Goal: Navigation & Orientation: Find specific page/section

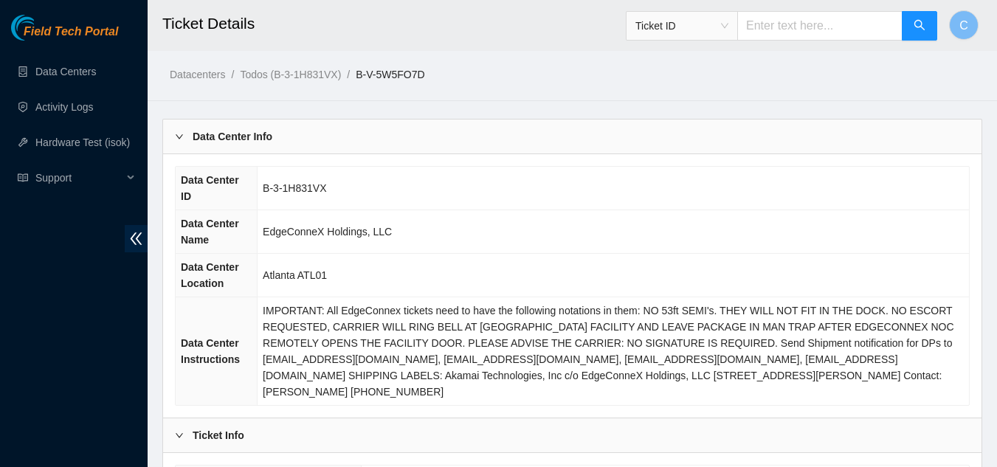
click at [322, 134] on div "Data Center Info" at bounding box center [572, 136] width 818 height 34
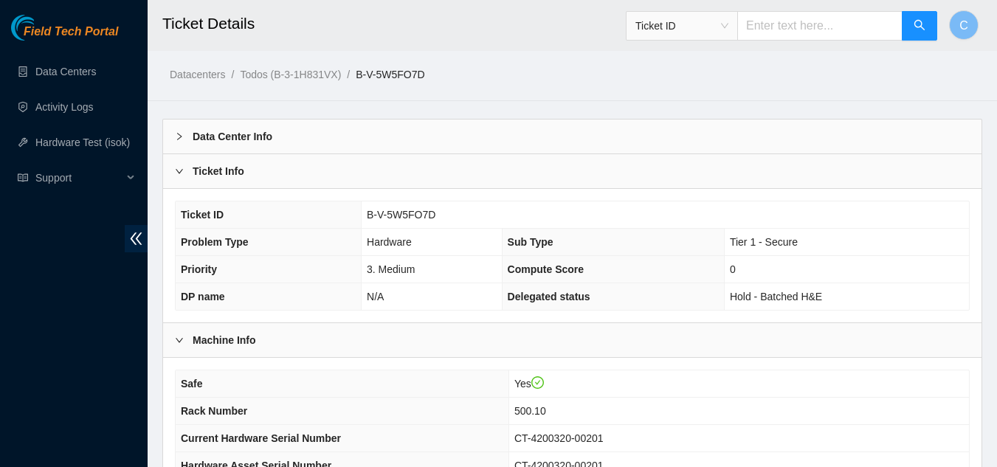
click at [296, 184] on div "Ticket Info" at bounding box center [572, 171] width 818 height 34
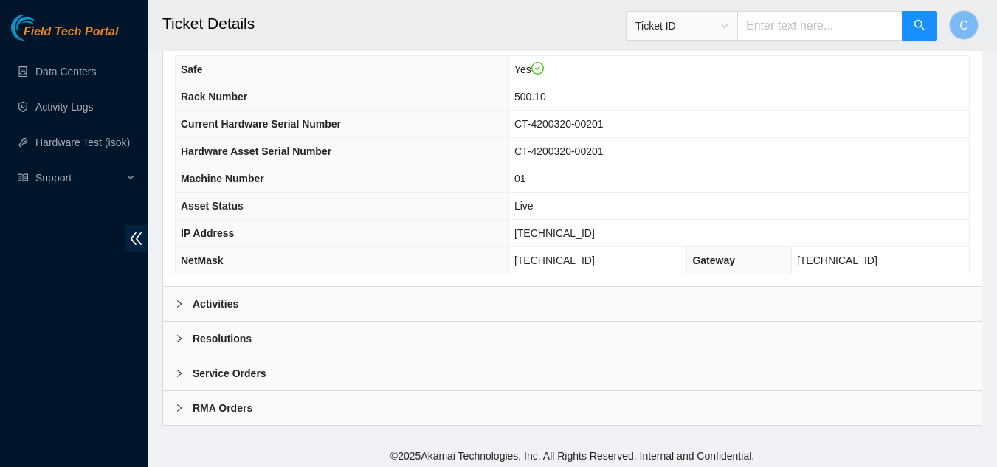
scroll to position [181, 0]
click at [282, 312] on div "Activities" at bounding box center [572, 303] width 818 height 34
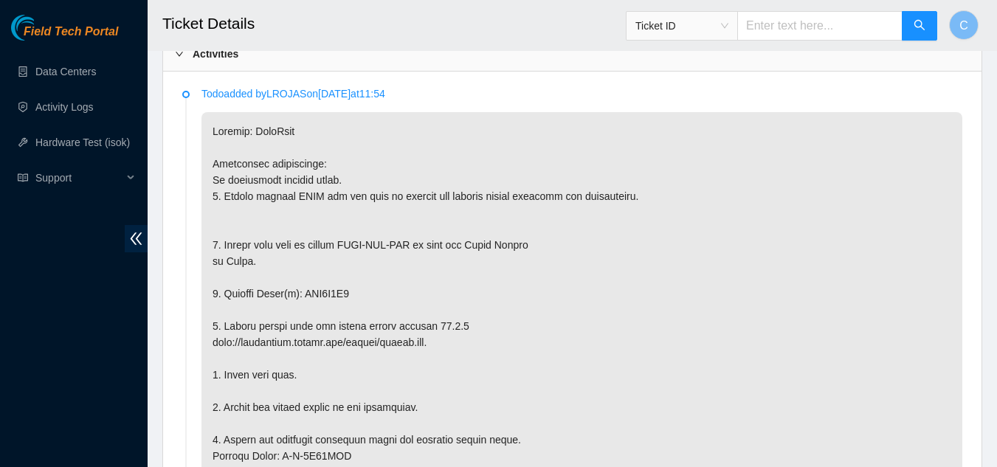
scroll to position [512, 0]
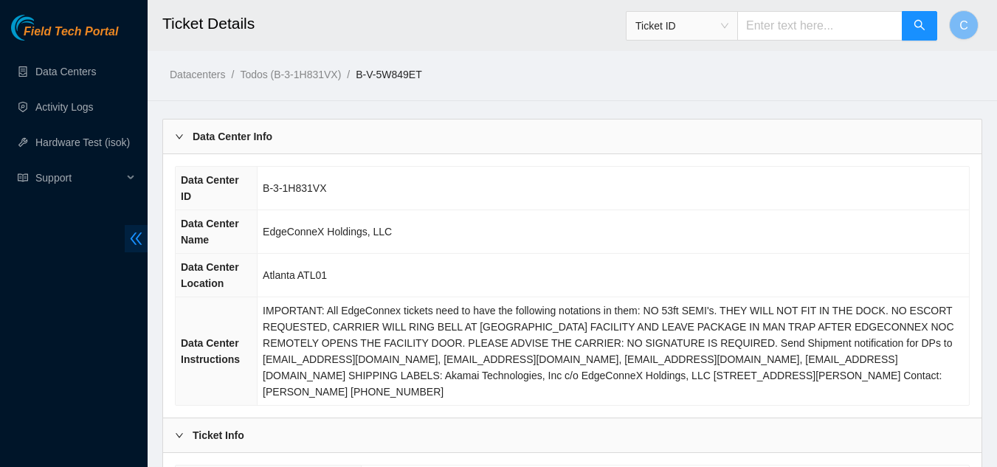
click at [134, 232] on icon "double-left" at bounding box center [135, 238] width 15 height 15
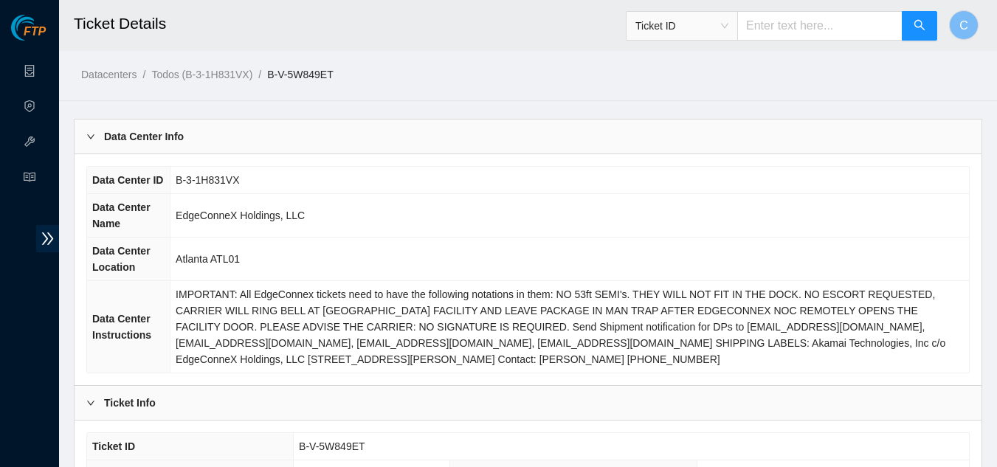
click at [149, 132] on b "Data Center Info" at bounding box center [144, 136] width 80 height 16
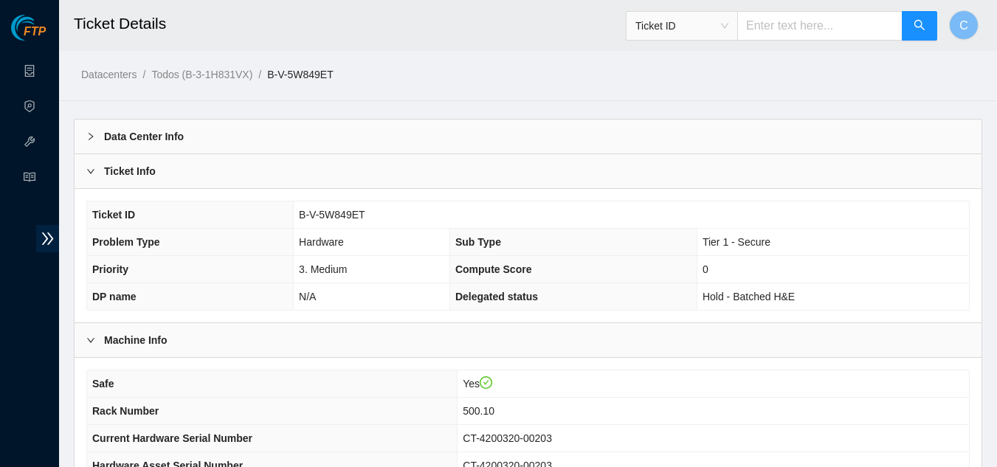
click at [149, 165] on b "Ticket Info" at bounding box center [130, 171] width 52 height 16
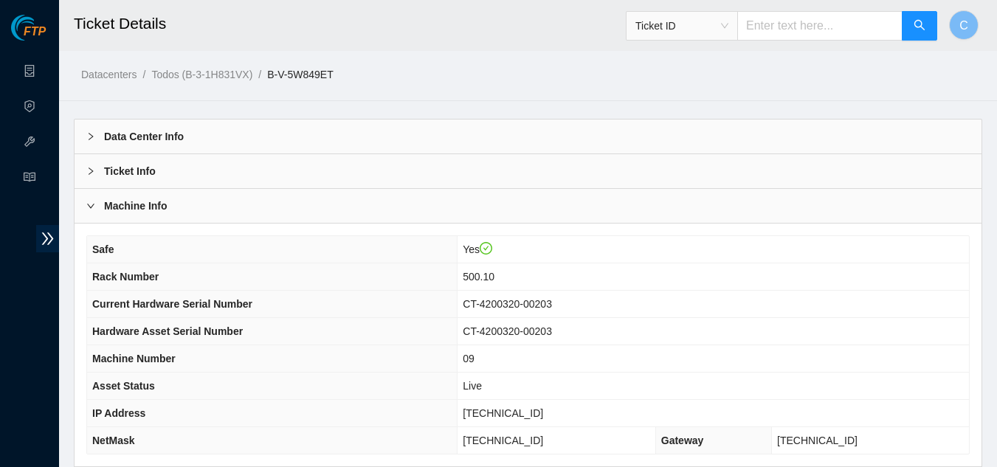
scroll to position [184, 0]
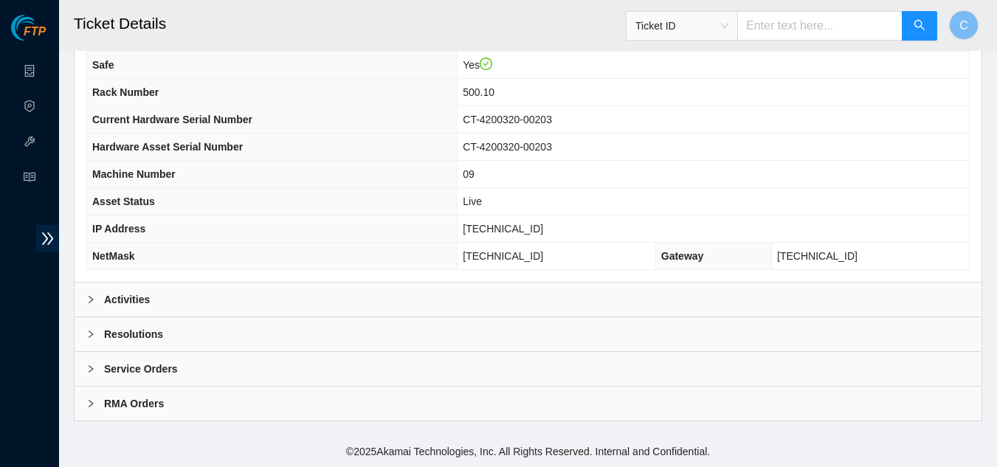
click at [276, 309] on div "Activities" at bounding box center [527, 300] width 907 height 34
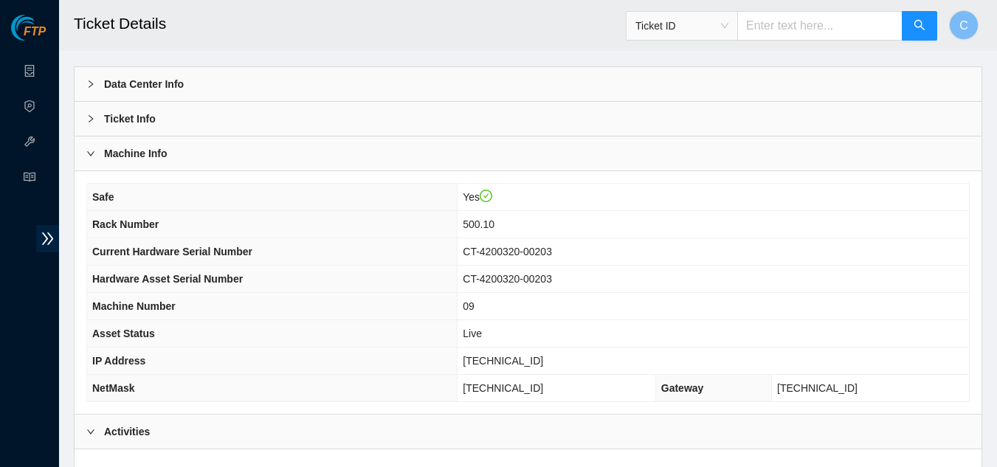
scroll to position [0, 0]
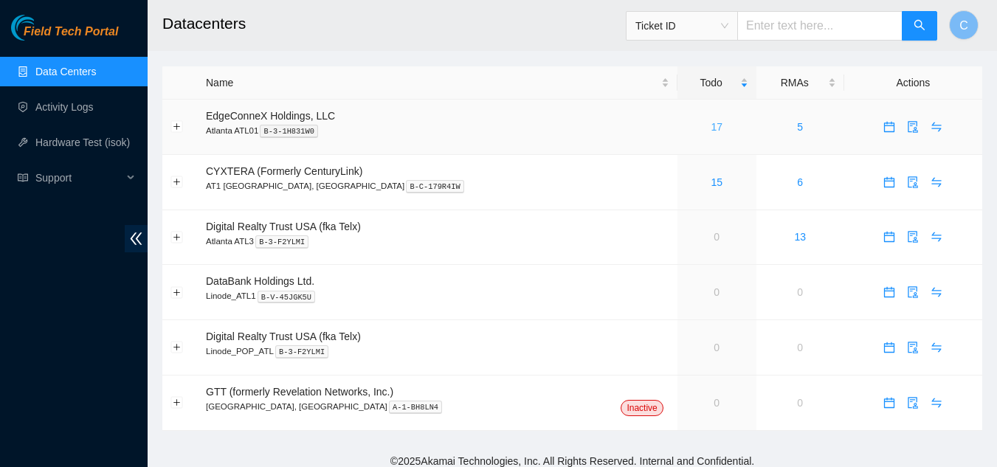
click at [710, 126] on link "17" at bounding box center [716, 127] width 12 height 12
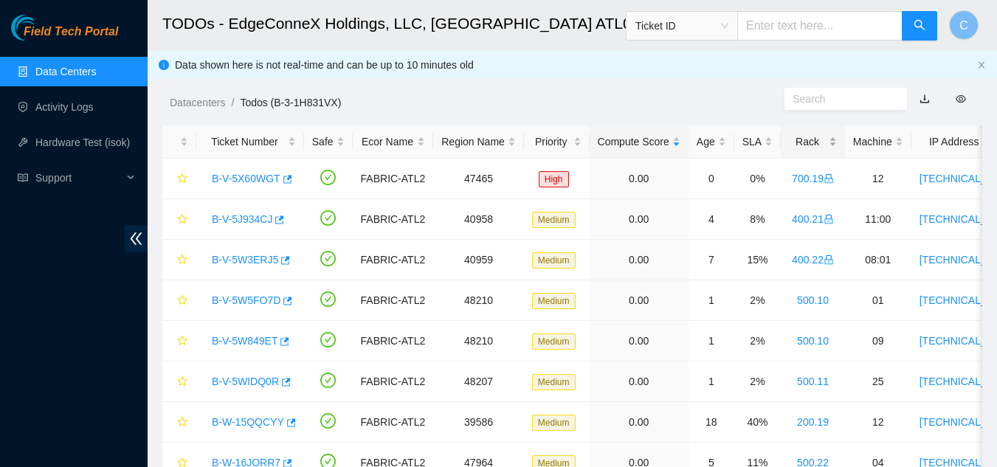
click at [828, 142] on div "Rack" at bounding box center [813, 142] width 48 height 16
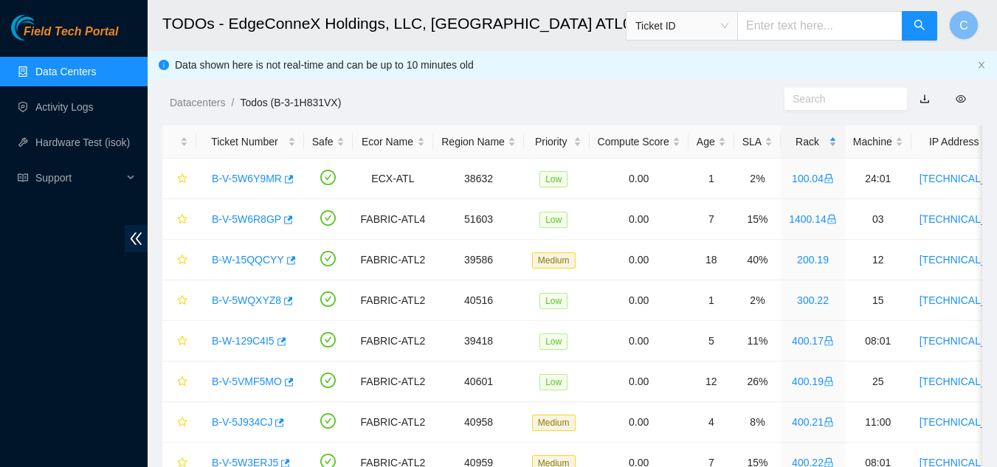
click at [828, 142] on div "Rack" at bounding box center [813, 142] width 48 height 16
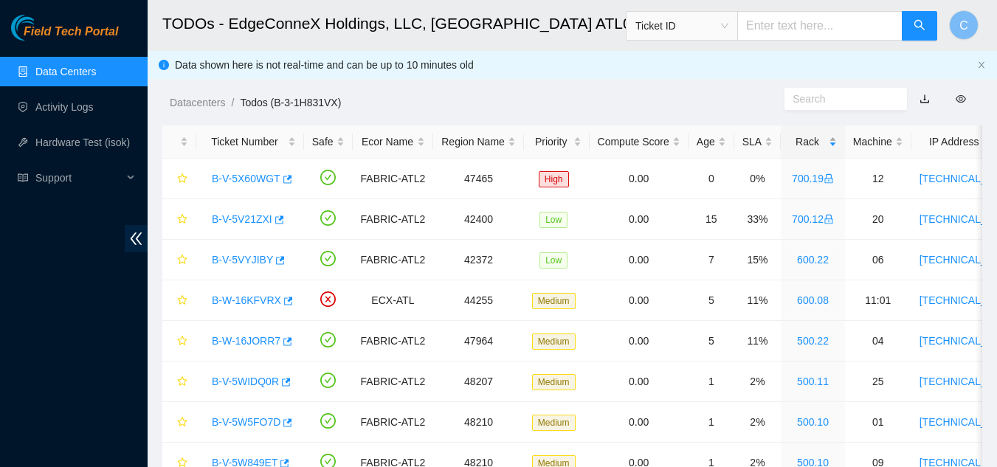
click at [828, 139] on div "Rack" at bounding box center [813, 142] width 48 height 16
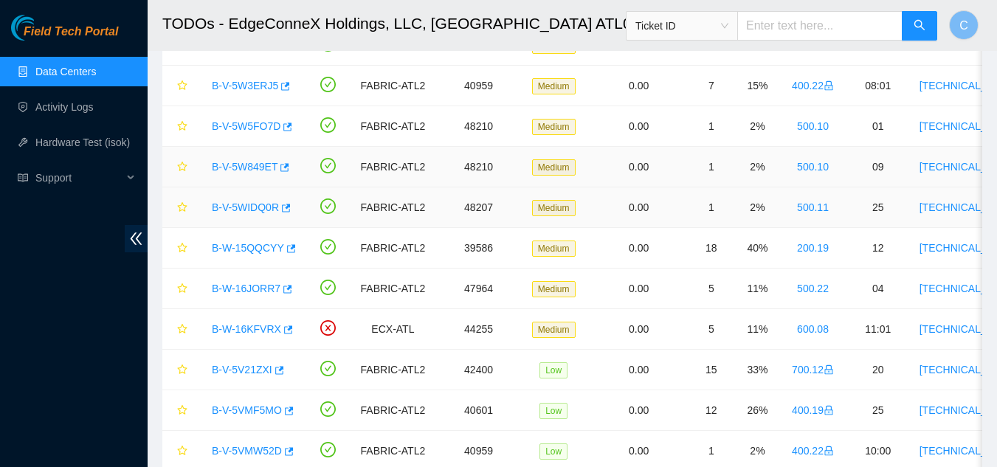
scroll to position [175, 0]
